Goal: Information Seeking & Learning: Understand process/instructions

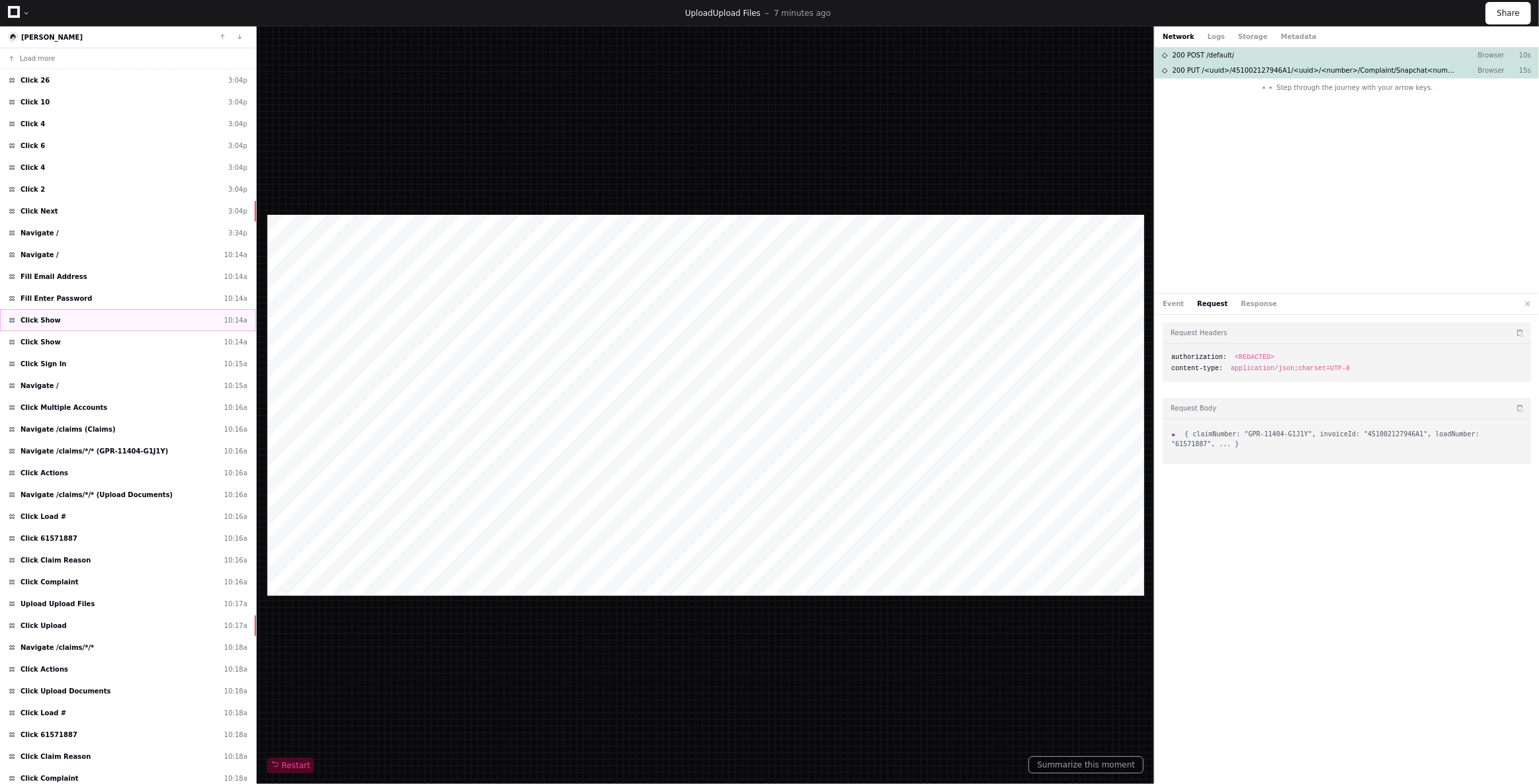
scroll to position [64, 0]
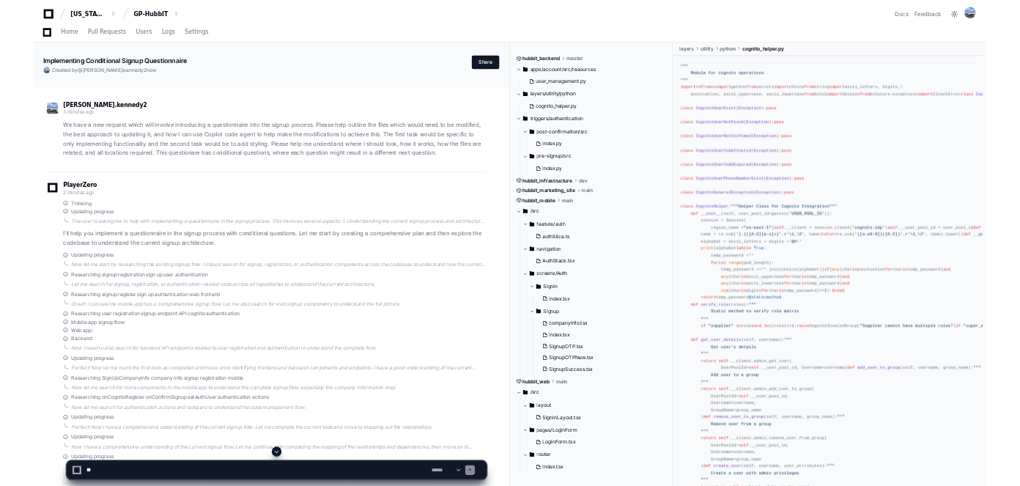
scroll to position [666, 0]
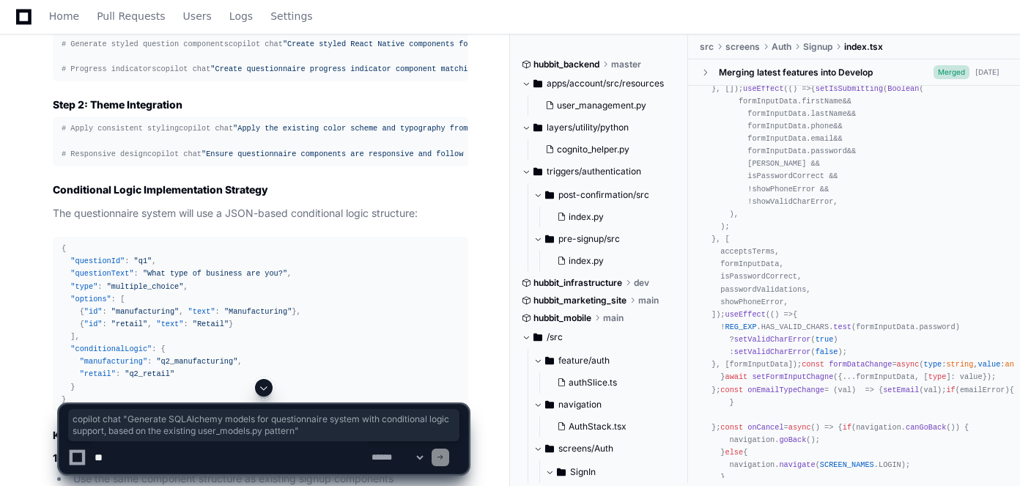
scroll to position [0, 0]
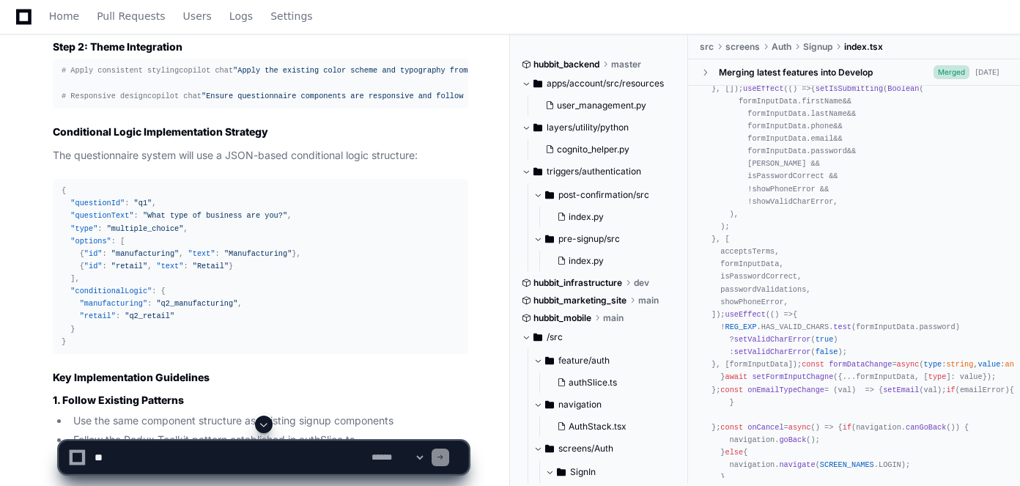
scroll to position [3796, 0]
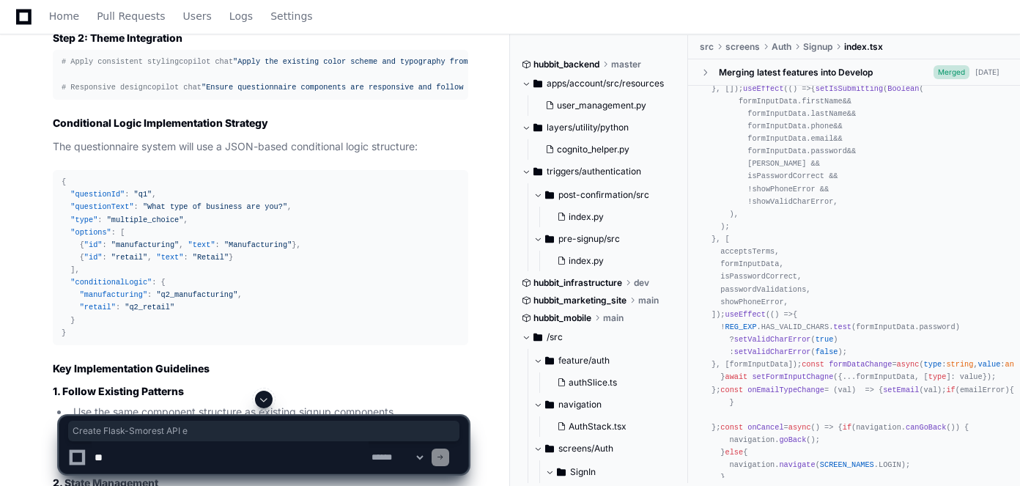
drag, startPoint x: 119, startPoint y: 259, endPoint x: 236, endPoint y: 255, distance: 117.3
drag, startPoint x: 246, startPoint y: 256, endPoint x: 418, endPoint y: 260, distance: 171.5
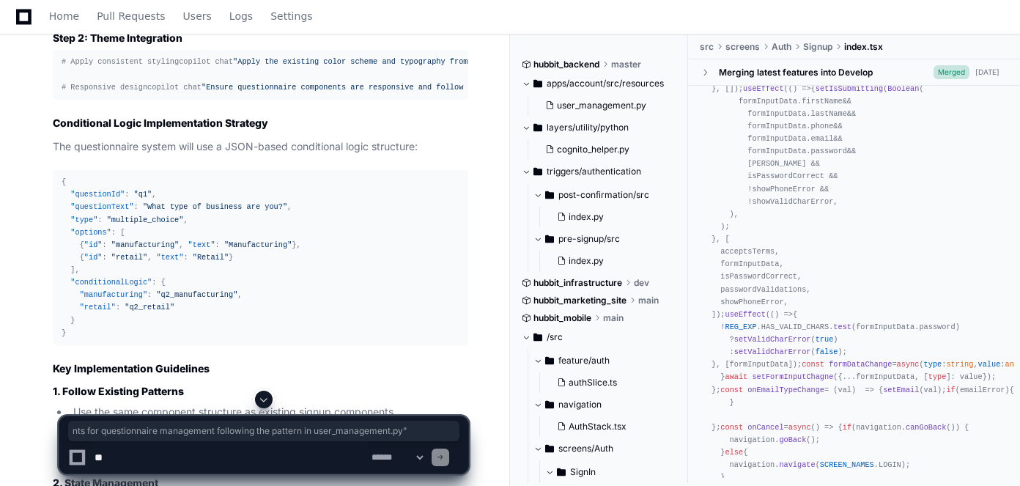
drag, startPoint x: 124, startPoint y: 353, endPoint x: 80, endPoint y: 349, distance: 44.1
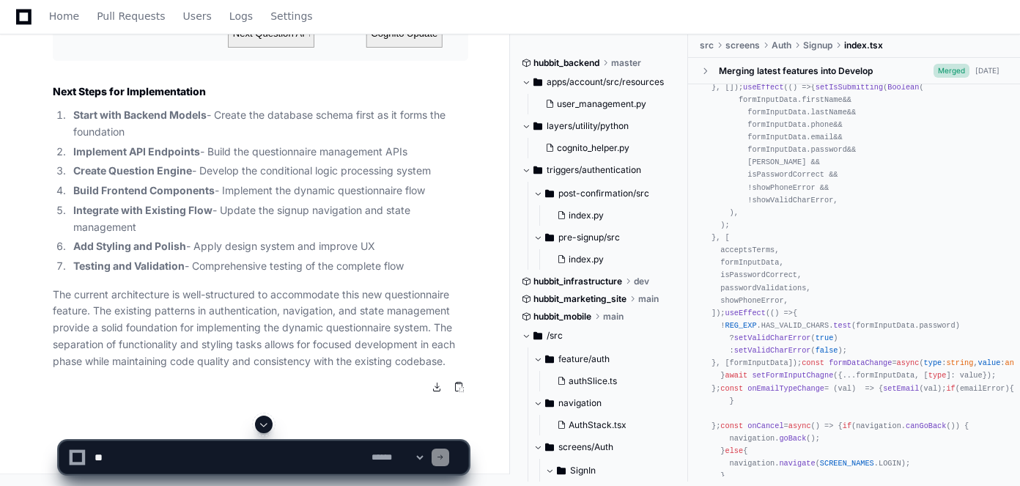
scroll to position [5074, 0]
